Goal: Information Seeking & Learning: Learn about a topic

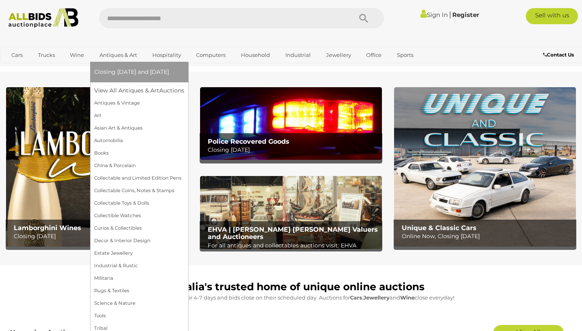
click at [112, 54] on link "Antiques & Art" at bounding box center [118, 54] width 48 height 13
click at [113, 88] on link "View All Antiques & Art Auctions" at bounding box center [141, 90] width 95 height 13
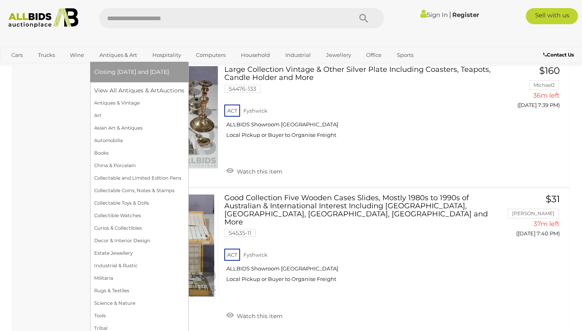
scroll to position [4872, 0]
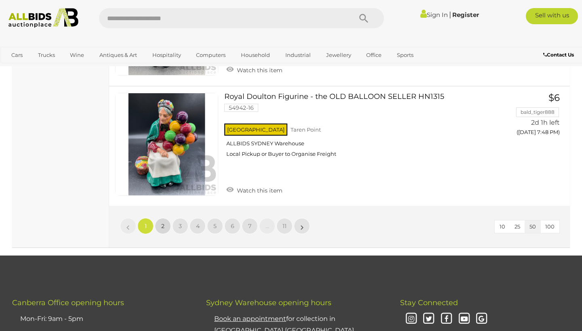
click at [160, 218] on link "2" at bounding box center [163, 226] width 16 height 16
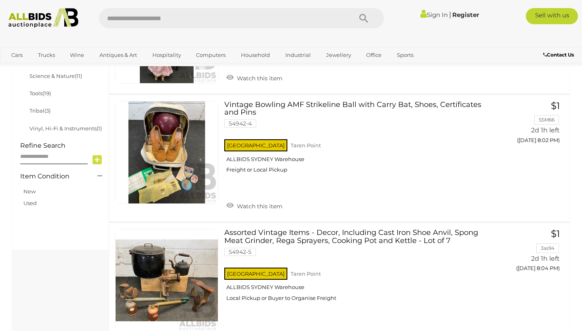
scroll to position [554, 0]
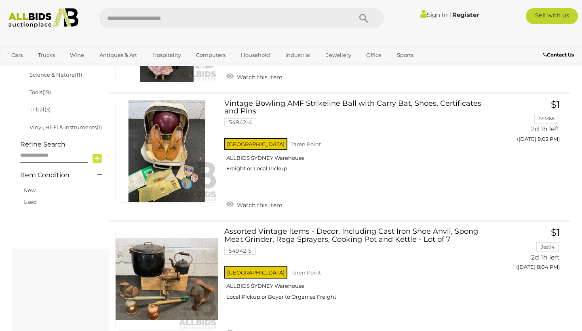
click at [160, 154] on link at bounding box center [166, 151] width 103 height 103
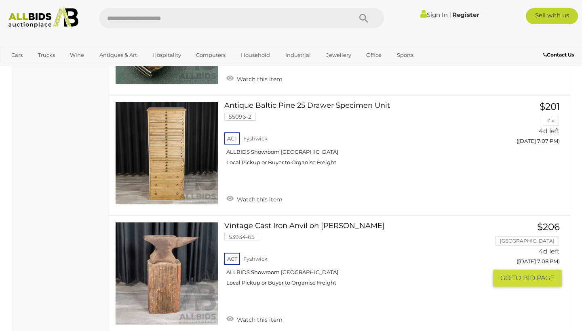
scroll to position [5638, 0]
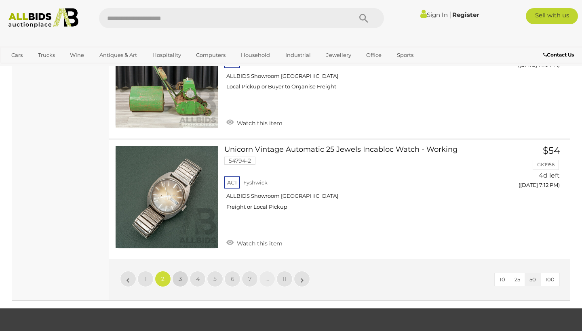
click at [180, 275] on span "3" at bounding box center [180, 278] width 3 height 7
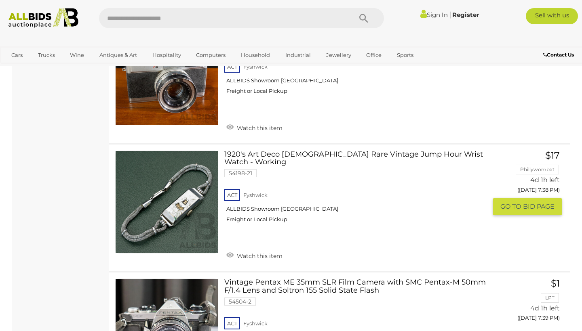
scroll to position [4322, 0]
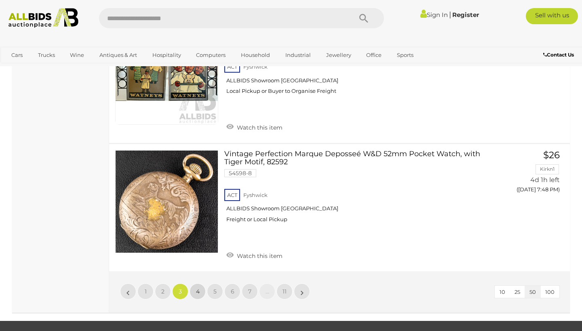
click at [191, 284] on link "4" at bounding box center [197, 292] width 16 height 16
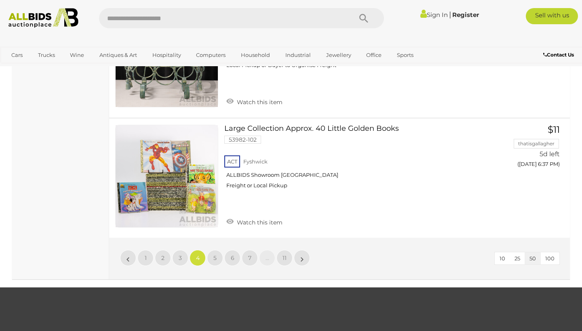
scroll to position [6196, 0]
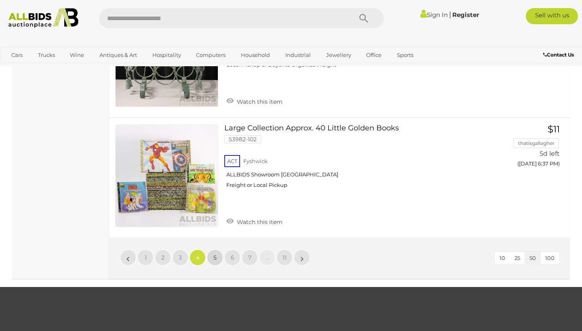
click at [217, 250] on link "5" at bounding box center [215, 258] width 16 height 16
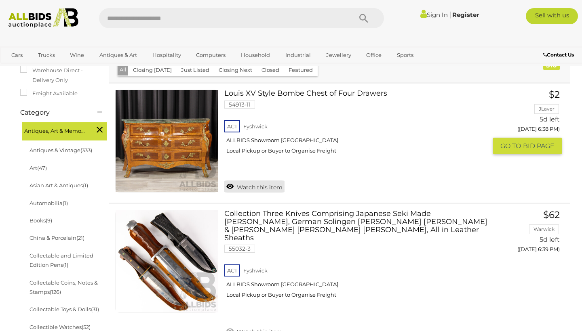
click at [230, 183] on link "Watch this item" at bounding box center [254, 187] width 60 height 12
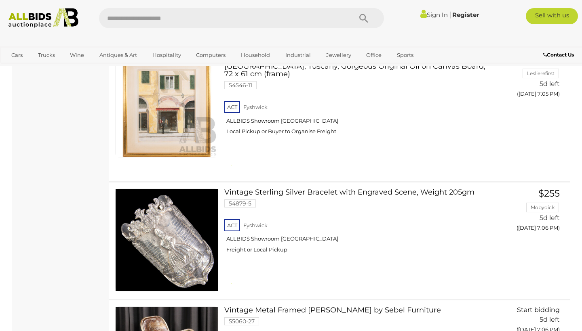
scroll to position [6084, 0]
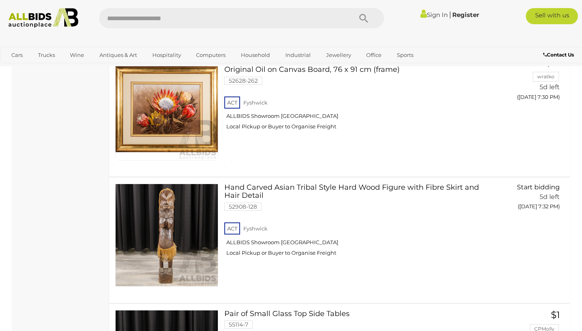
scroll to position [5191, 0]
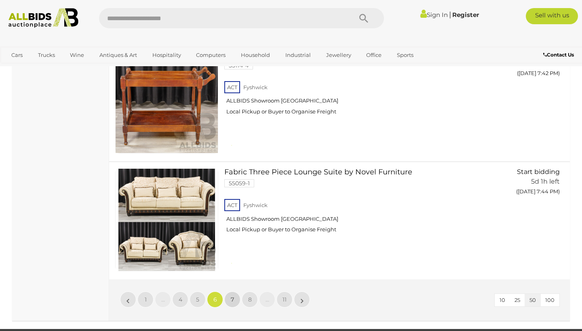
click at [233, 292] on link "7" at bounding box center [232, 300] width 16 height 16
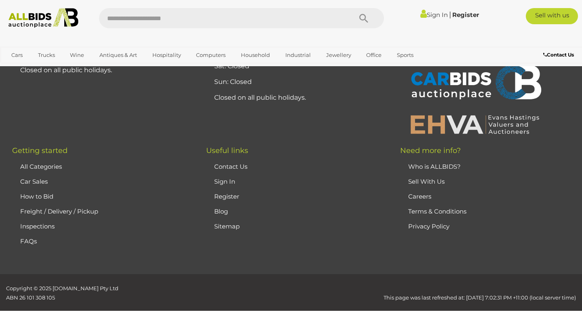
scroll to position [179, 0]
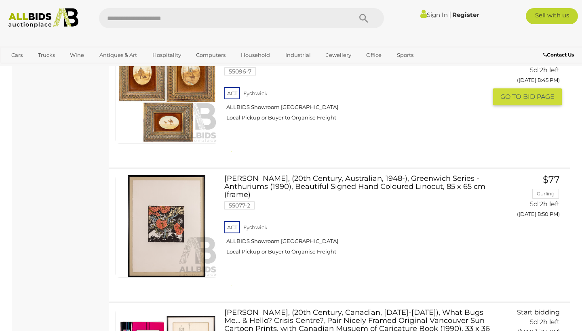
scroll to position [1638, 0]
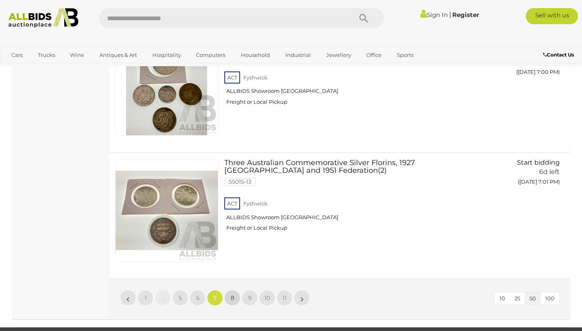
click at [233, 290] on link "8" at bounding box center [232, 298] width 16 height 16
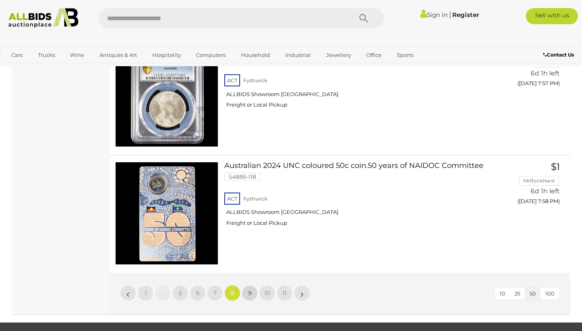
click at [251, 290] on span "9" at bounding box center [250, 293] width 4 height 7
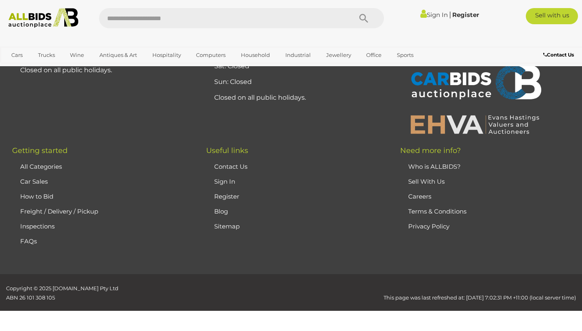
scroll to position [179, 0]
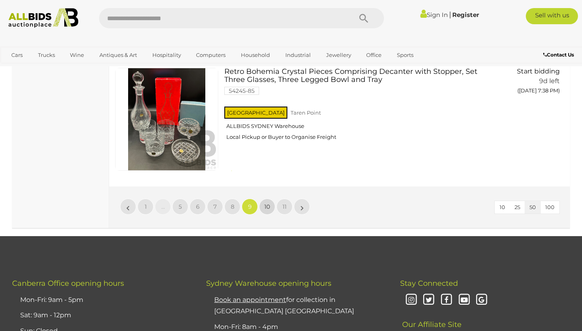
click at [268, 203] on span "10" at bounding box center [267, 206] width 6 height 7
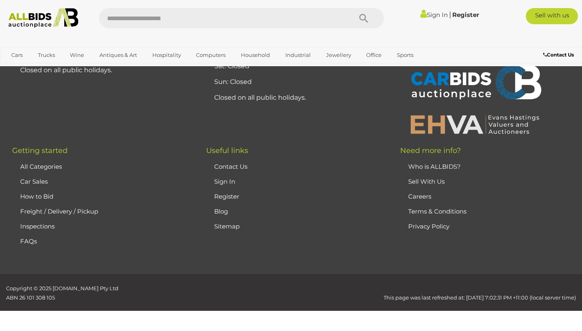
scroll to position [179, 0]
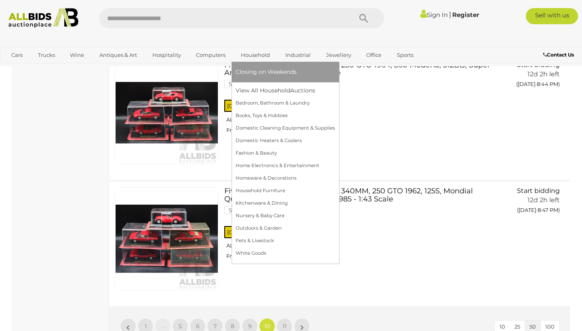
scroll to position [5883, 0]
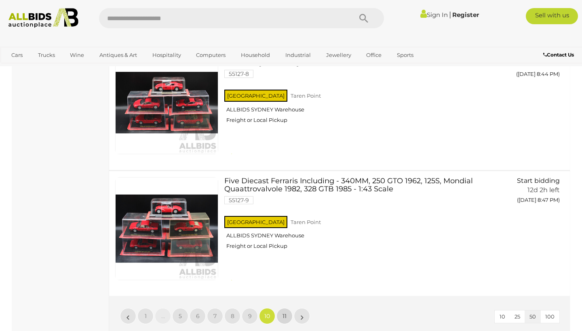
click at [282, 313] on span "11" at bounding box center [284, 316] width 4 height 7
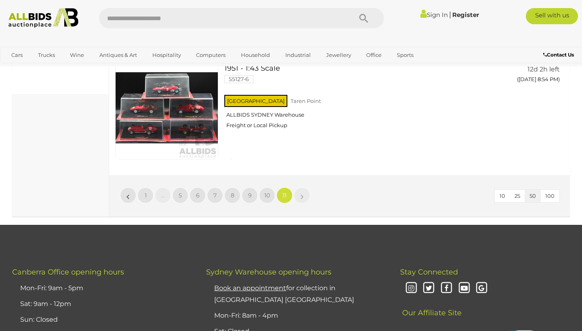
scroll to position [709, 0]
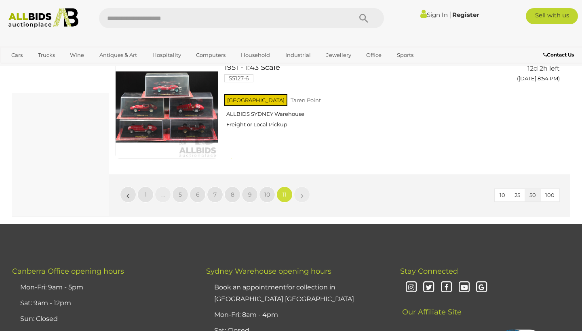
click at [298, 187] on link "»" at bounding box center [302, 195] width 16 height 16
